Goal: Task Accomplishment & Management: Manage account settings

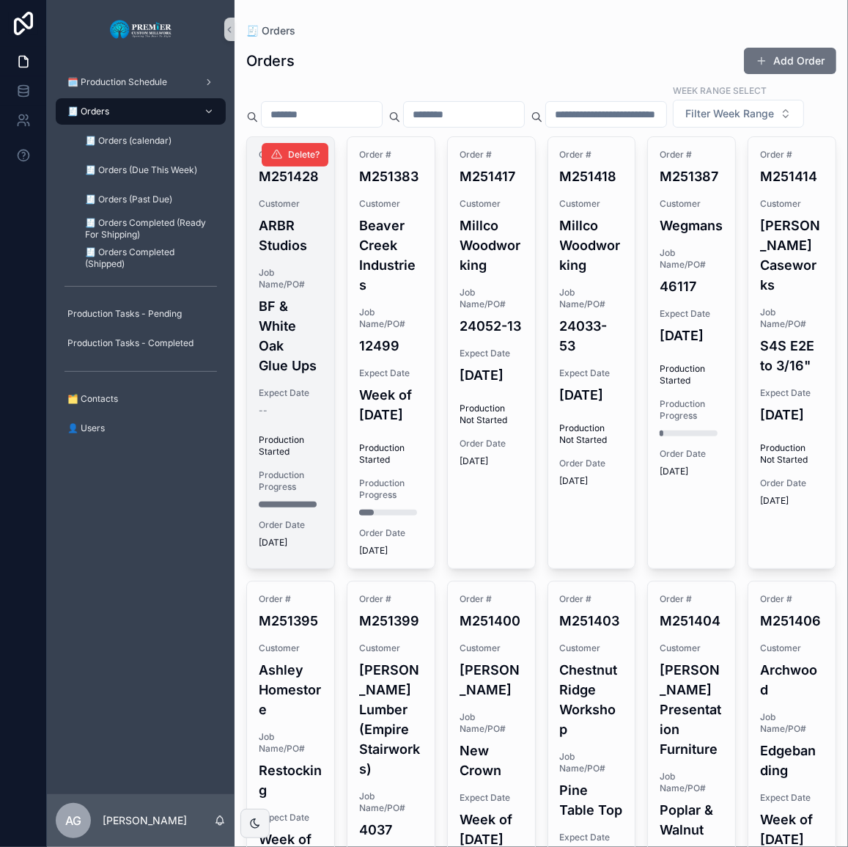
click at [299, 328] on h4 "BF & White Oak Glue Ups" at bounding box center [291, 335] width 64 height 79
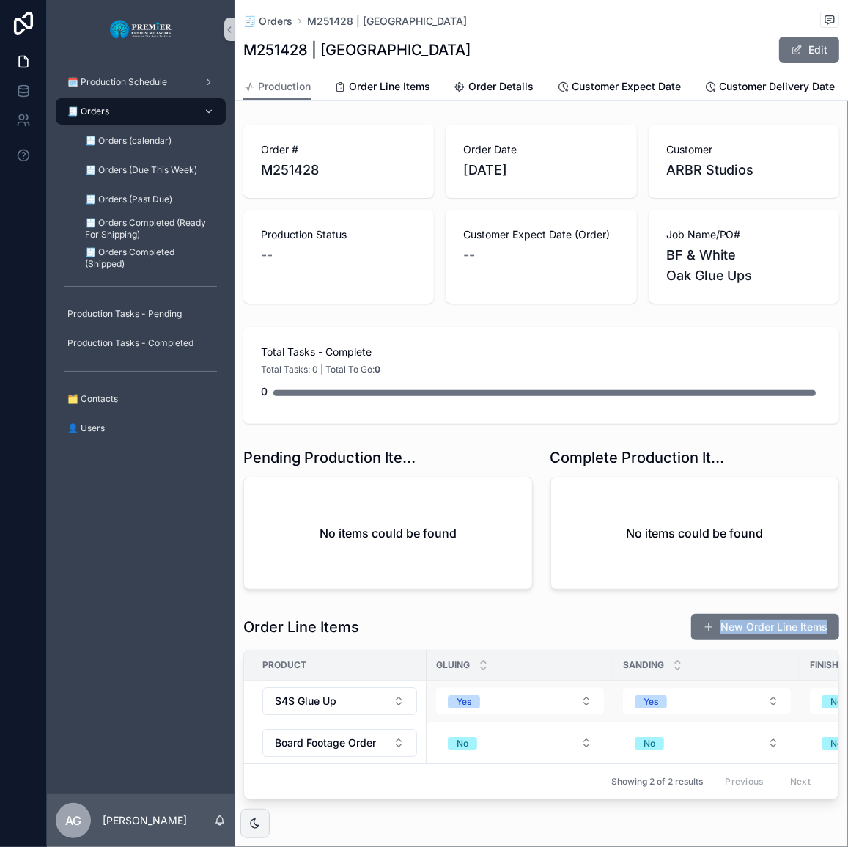
click at [797, 696] on div "Order # M251428 Order Date [DATE] Customer ARBR Studios Production Status -- Cu…" at bounding box center [542, 462] width 614 height 686
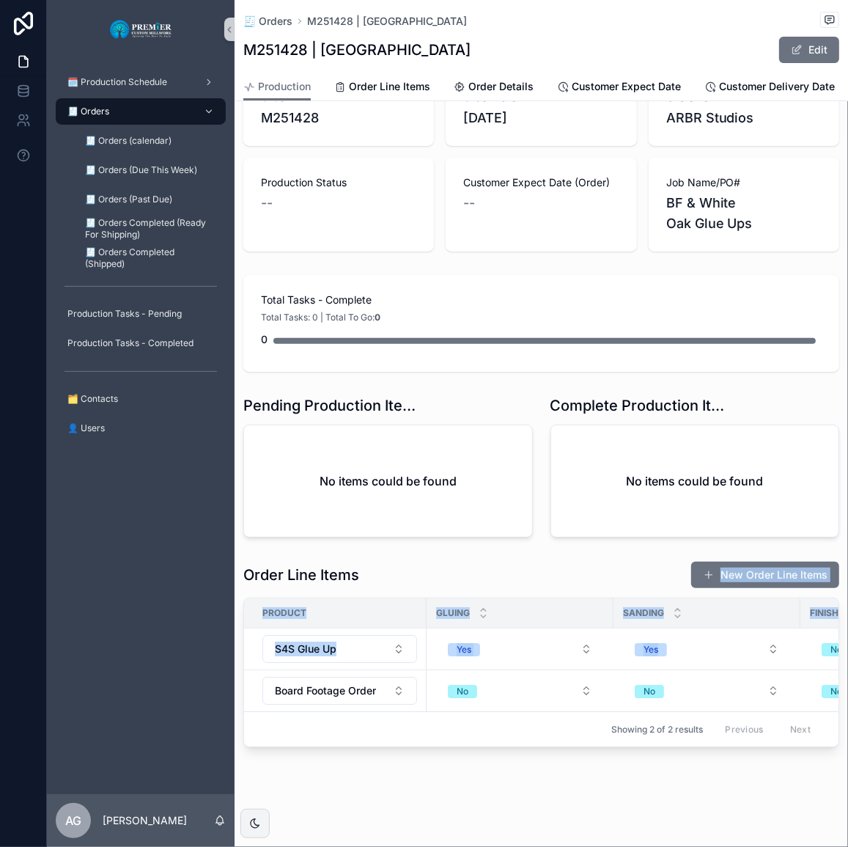
scroll to position [71, 0]
click at [494, 743] on div "Product Gluing Sanding Finishing Currently In Footage Type of wood S4S Glue Up …" at bounding box center [541, 673] width 596 height 150
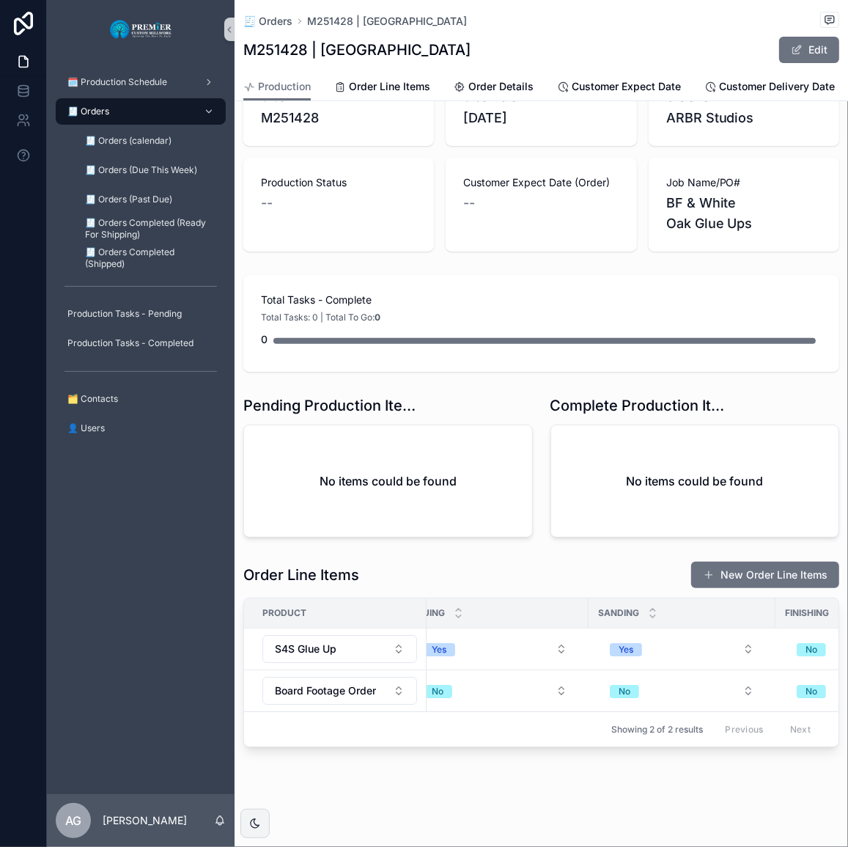
scroll to position [0, 0]
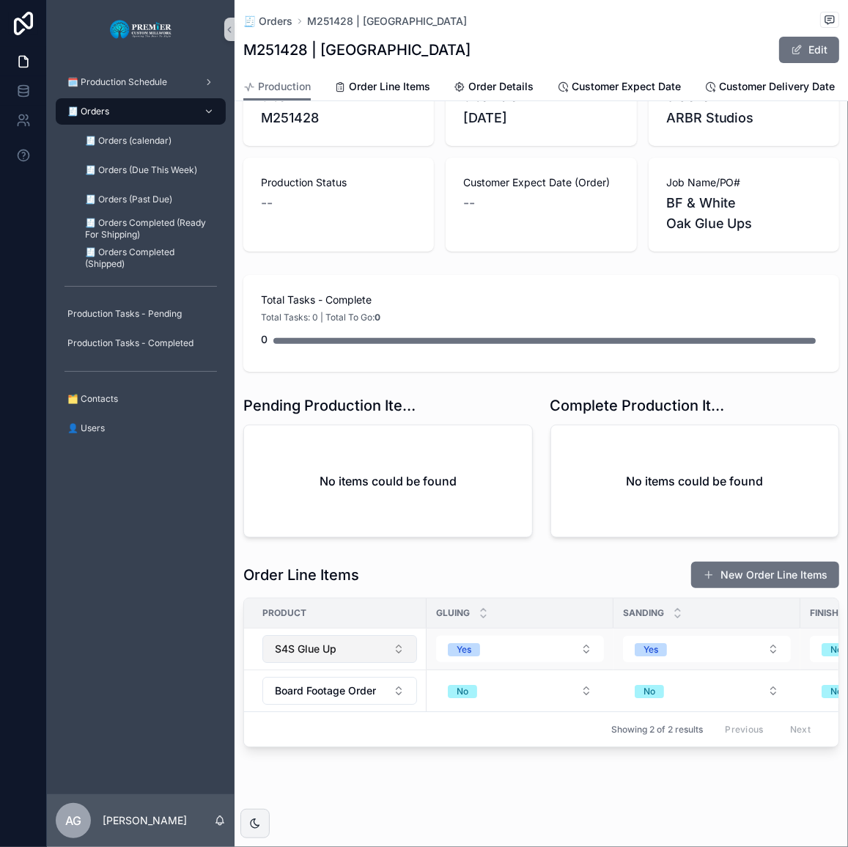
click at [351, 641] on button "S4S Glue Up" at bounding box center [339, 649] width 155 height 28
click at [468, 569] on div "Order Line Items New Order Line Items" at bounding box center [541, 575] width 596 height 28
click at [671, 95] on link "Customer Expect Date" at bounding box center [619, 87] width 124 height 29
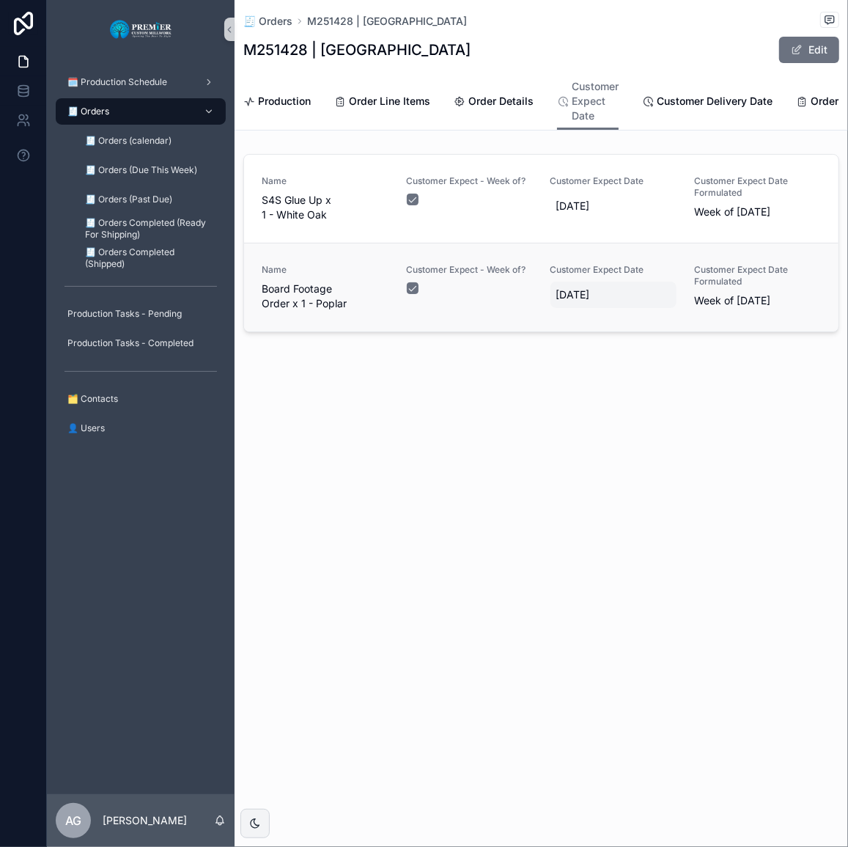
click at [584, 298] on span "[DATE]" at bounding box center [613, 294] width 115 height 15
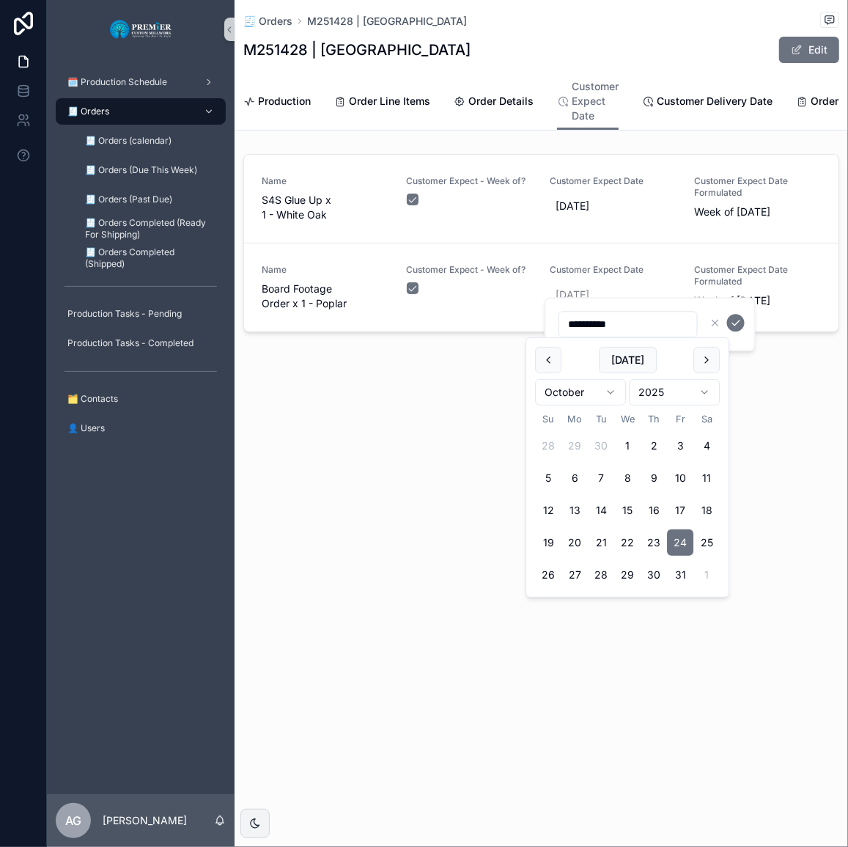
click at [782, 418] on div "🧾 Orders M251428 | ARBR Studios M251428 | ARBR Studios Edit Customer Expect Dat…" at bounding box center [542, 219] width 614 height 438
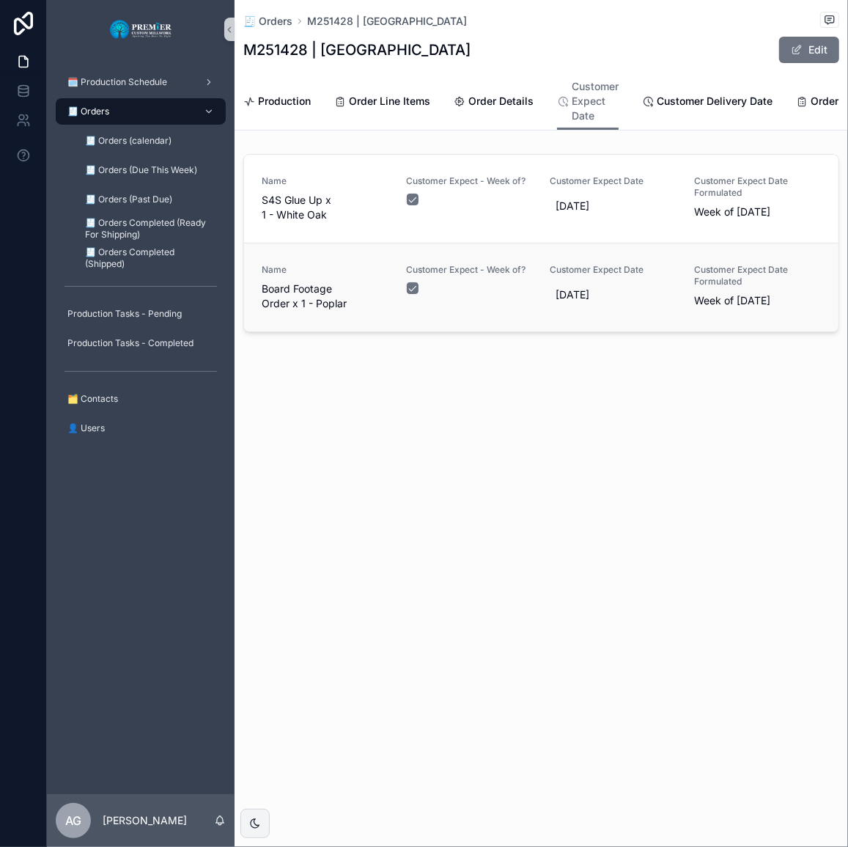
click at [774, 308] on span "Week of [DATE]" at bounding box center [757, 300] width 127 height 15
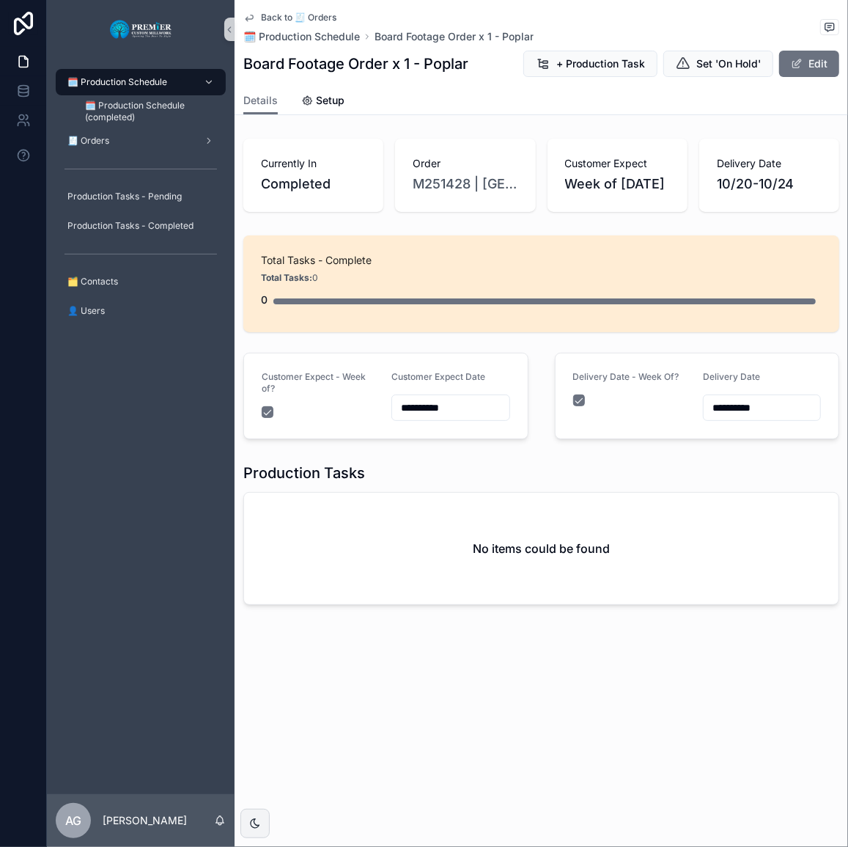
click at [630, 421] on div "Delivery Date - Week Of?" at bounding box center [632, 396] width 118 height 50
click at [90, 152] on div "🧾 Orders" at bounding box center [141, 140] width 152 height 23
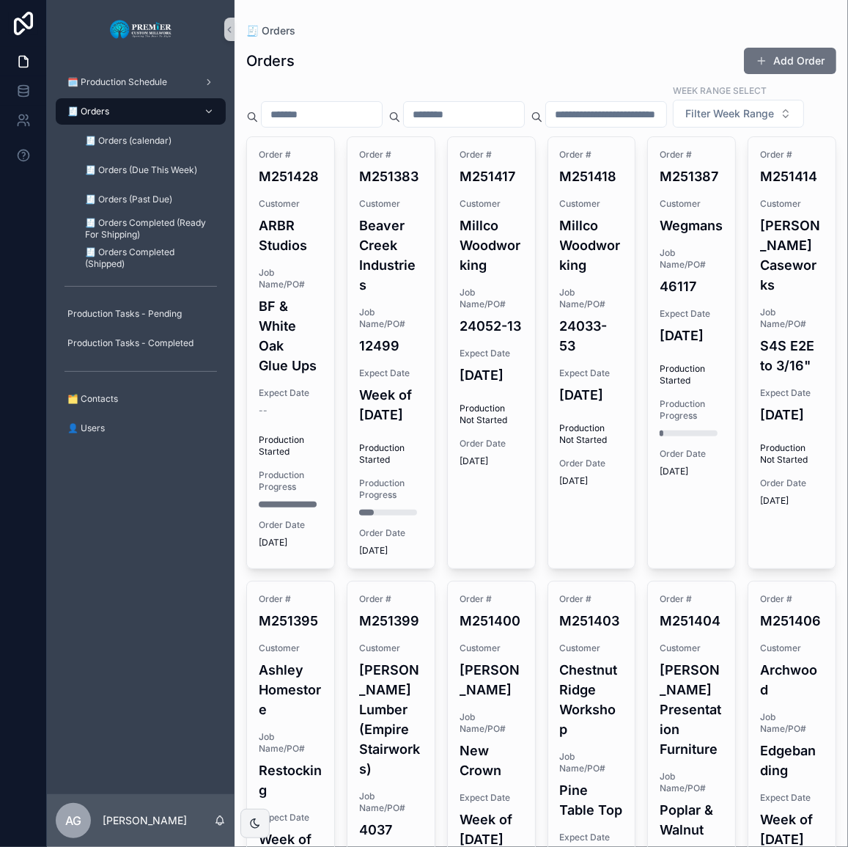
click at [304, 375] on h4 "BF & White Oak Glue Ups" at bounding box center [291, 335] width 64 height 79
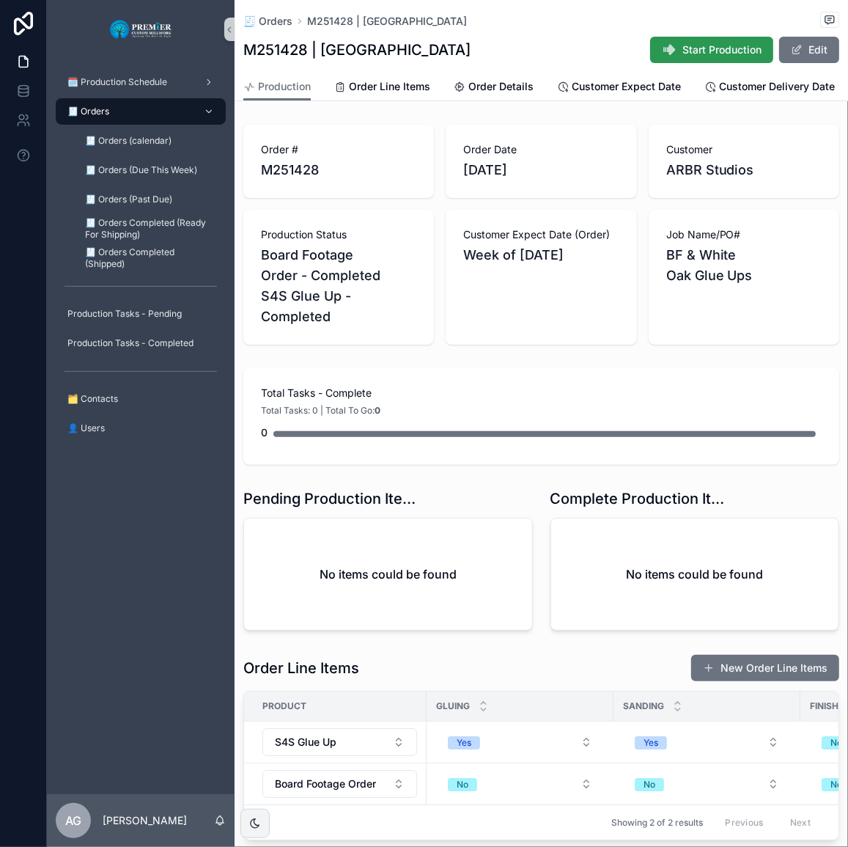
click at [650, 51] on button "Start Production" at bounding box center [711, 50] width 123 height 26
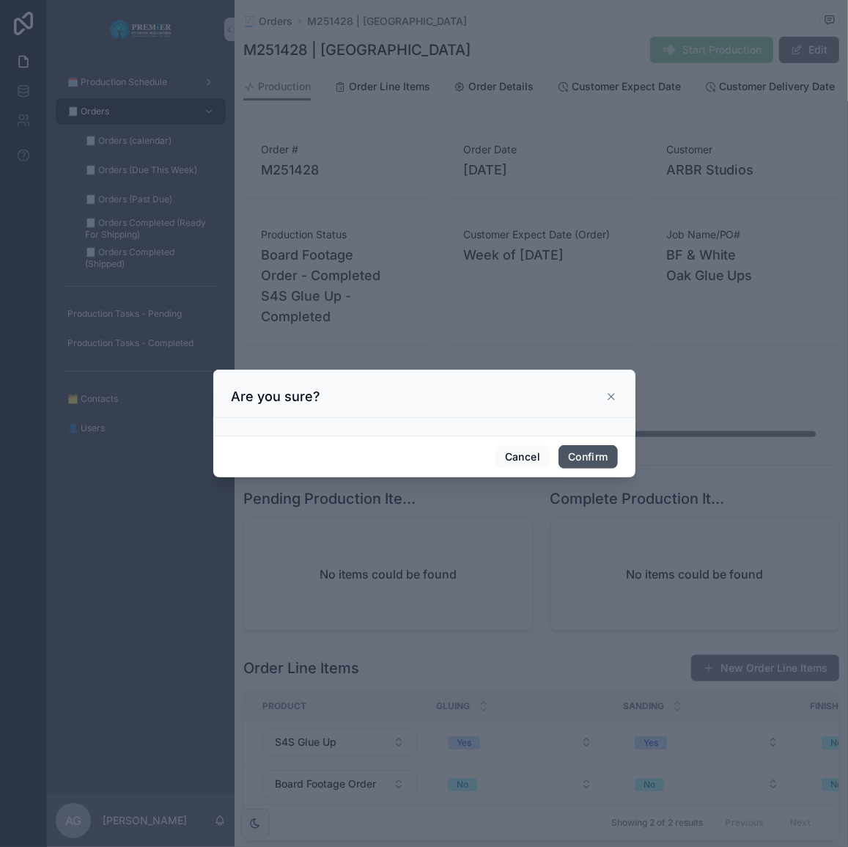
click at [578, 445] on button "Confirm" at bounding box center [588, 456] width 59 height 23
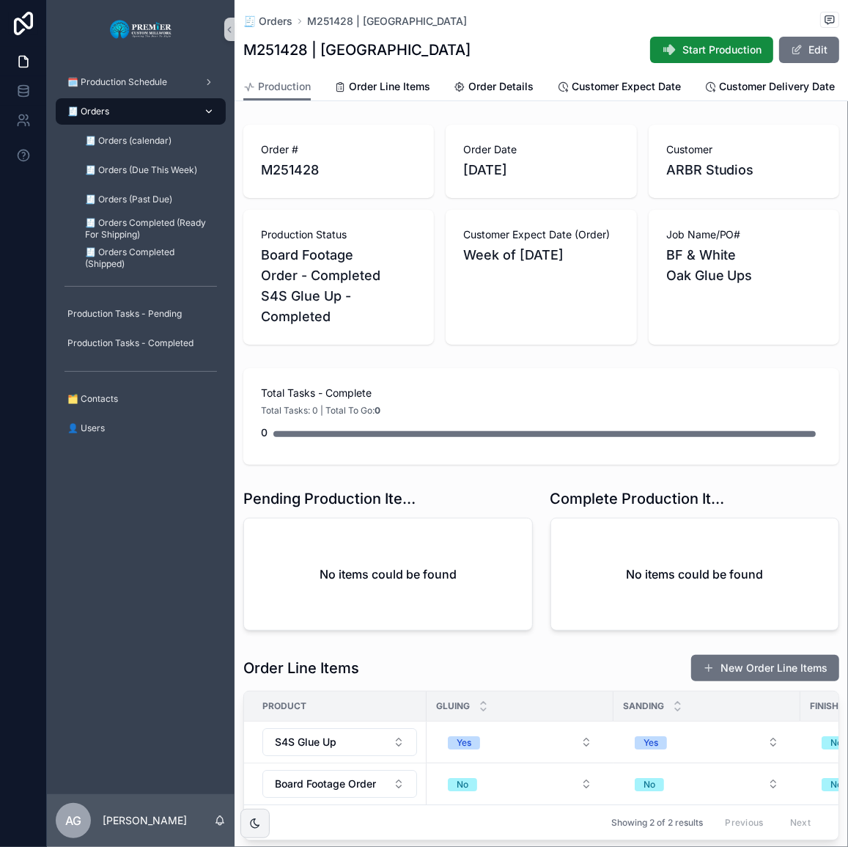
click at [144, 106] on div "🧾 Orders" at bounding box center [141, 111] width 152 height 23
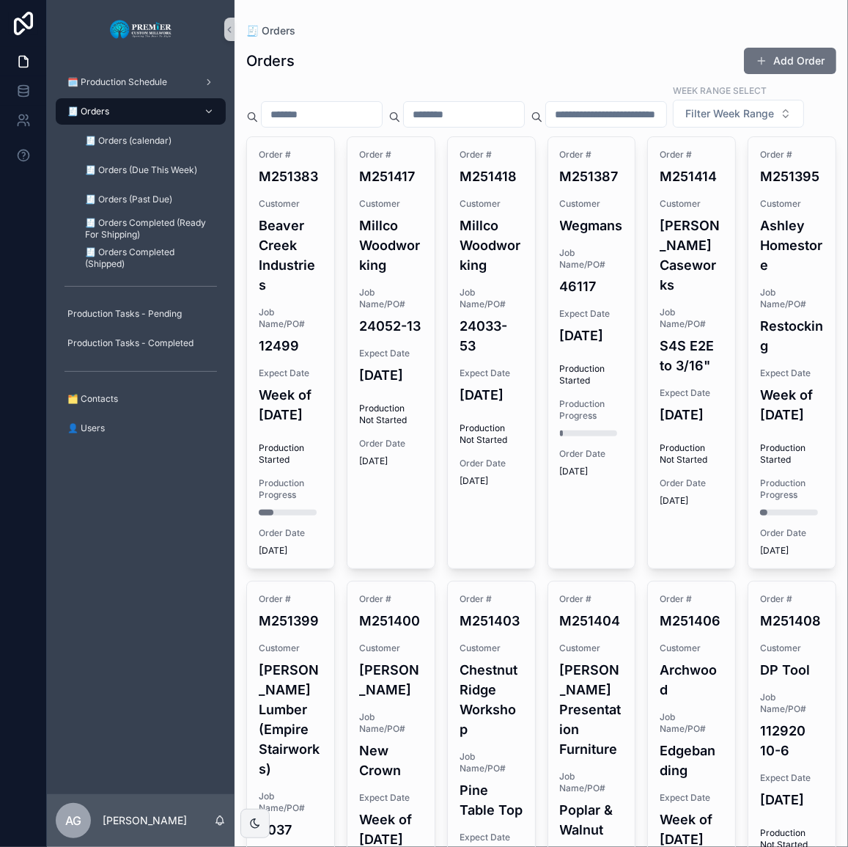
click at [411, 52] on div "Orders Add Order" at bounding box center [541, 61] width 590 height 28
